Goal: Task Accomplishment & Management: Manage account settings

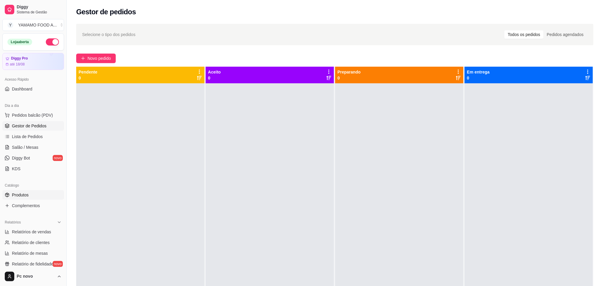
click at [26, 194] on span "Produtos" at bounding box center [20, 195] width 17 height 6
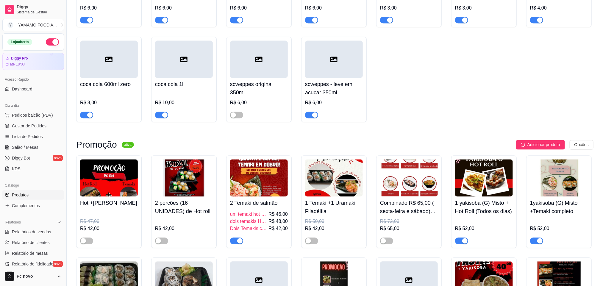
scroll to position [536, 0]
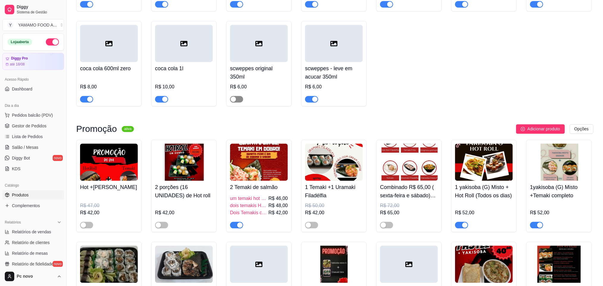
click at [236, 103] on button "button" at bounding box center [236, 99] width 13 height 7
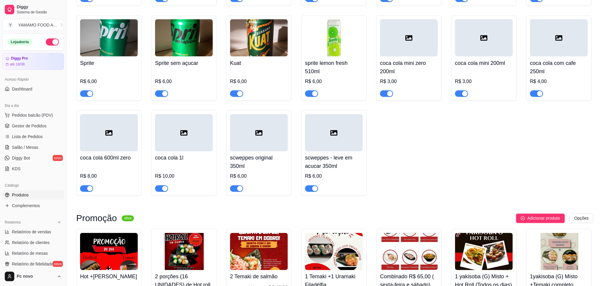
scroll to position [402, 0]
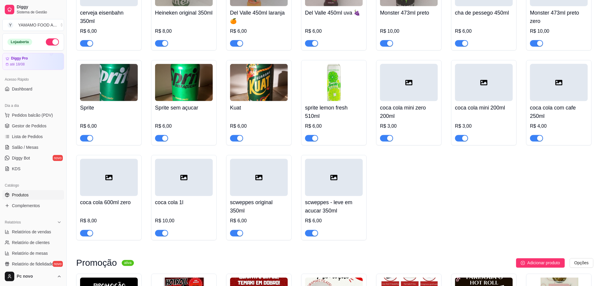
click at [387, 140] on div "button" at bounding box center [389, 138] width 5 height 5
click at [462, 140] on div "button" at bounding box center [464, 138] width 5 height 5
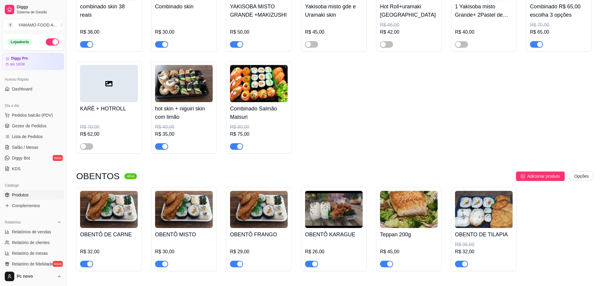
scroll to position [803, 0]
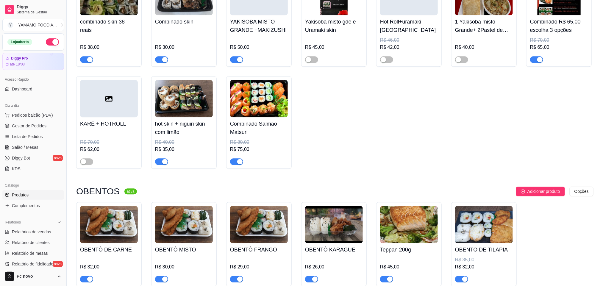
click at [238, 164] on div "button" at bounding box center [239, 161] width 5 height 5
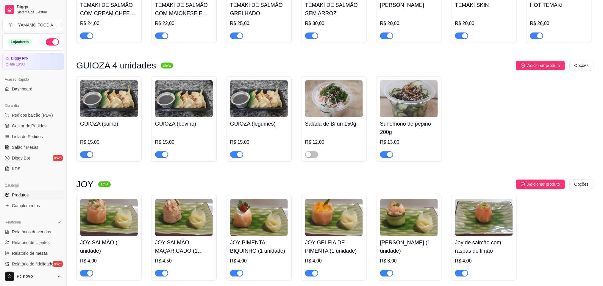
scroll to position [2008, 0]
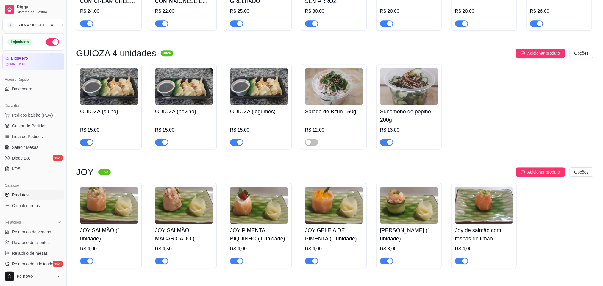
click at [342, 96] on img at bounding box center [334, 86] width 58 height 37
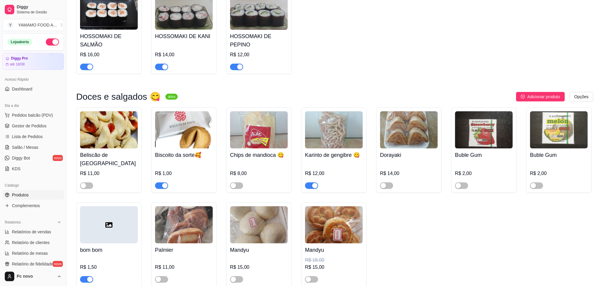
scroll to position [2579, 0]
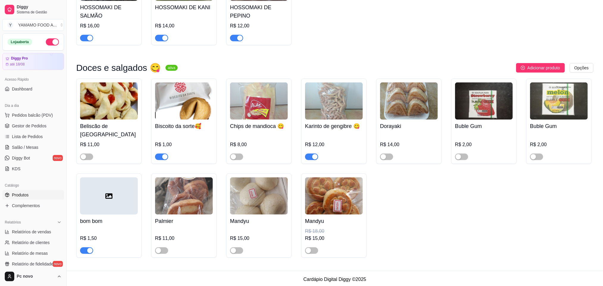
click at [199, 184] on img at bounding box center [184, 195] width 58 height 37
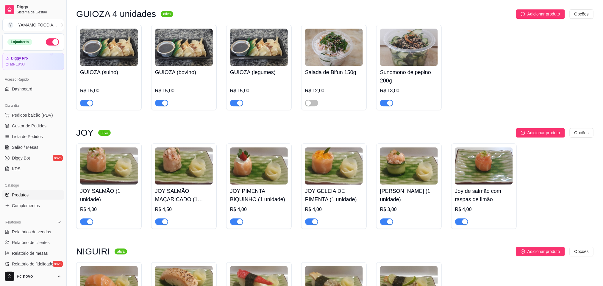
scroll to position [2043, 0]
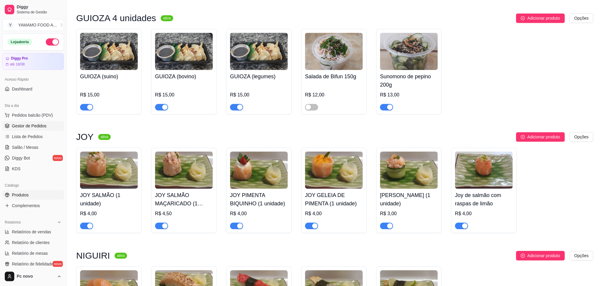
click at [41, 125] on span "Gestor de Pedidos" at bounding box center [29, 126] width 35 height 6
